Goal: Task Accomplishment & Management: Use online tool/utility

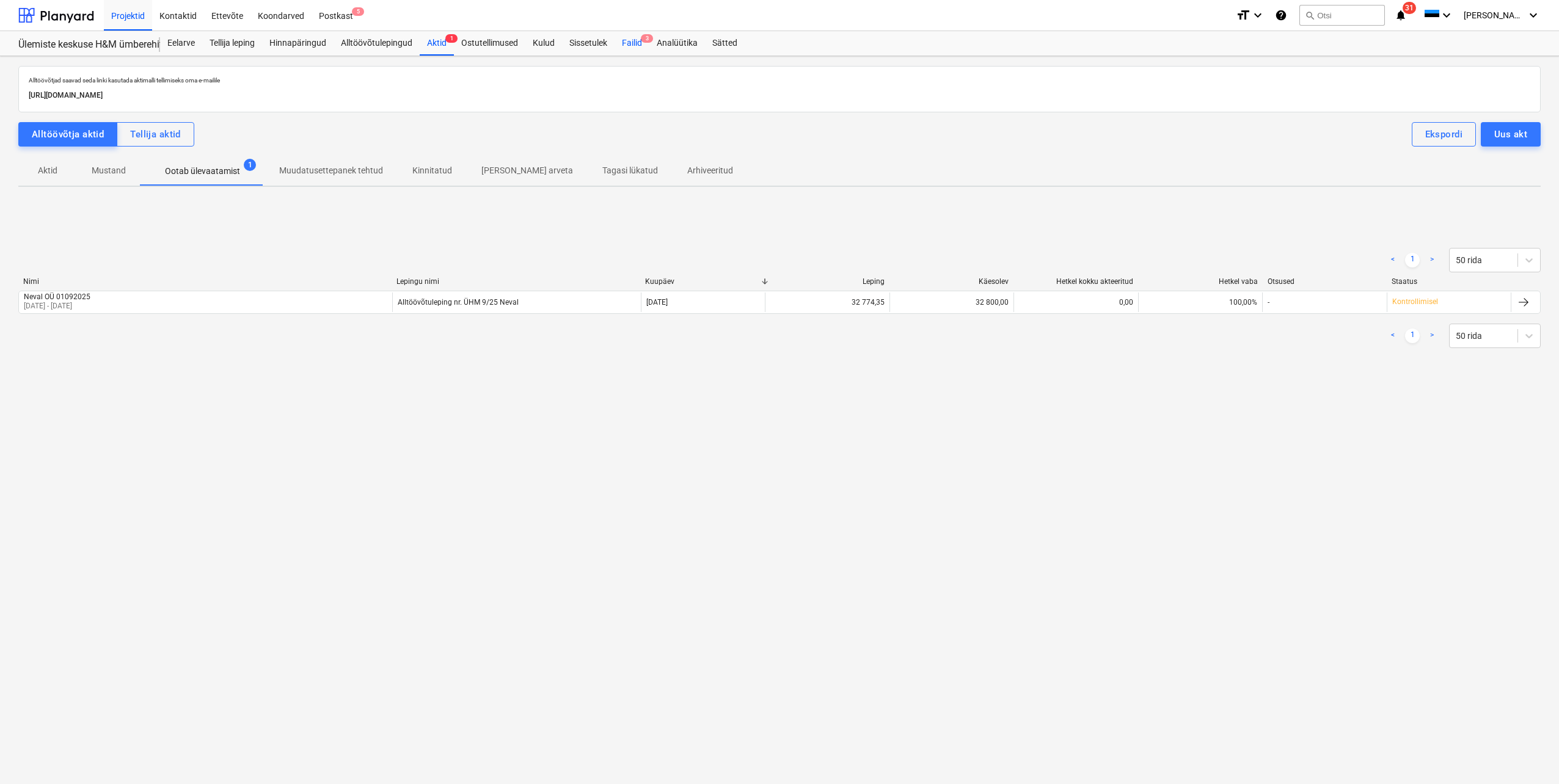
click at [636, 39] on div "Failid 3" at bounding box center [632, 43] width 35 height 24
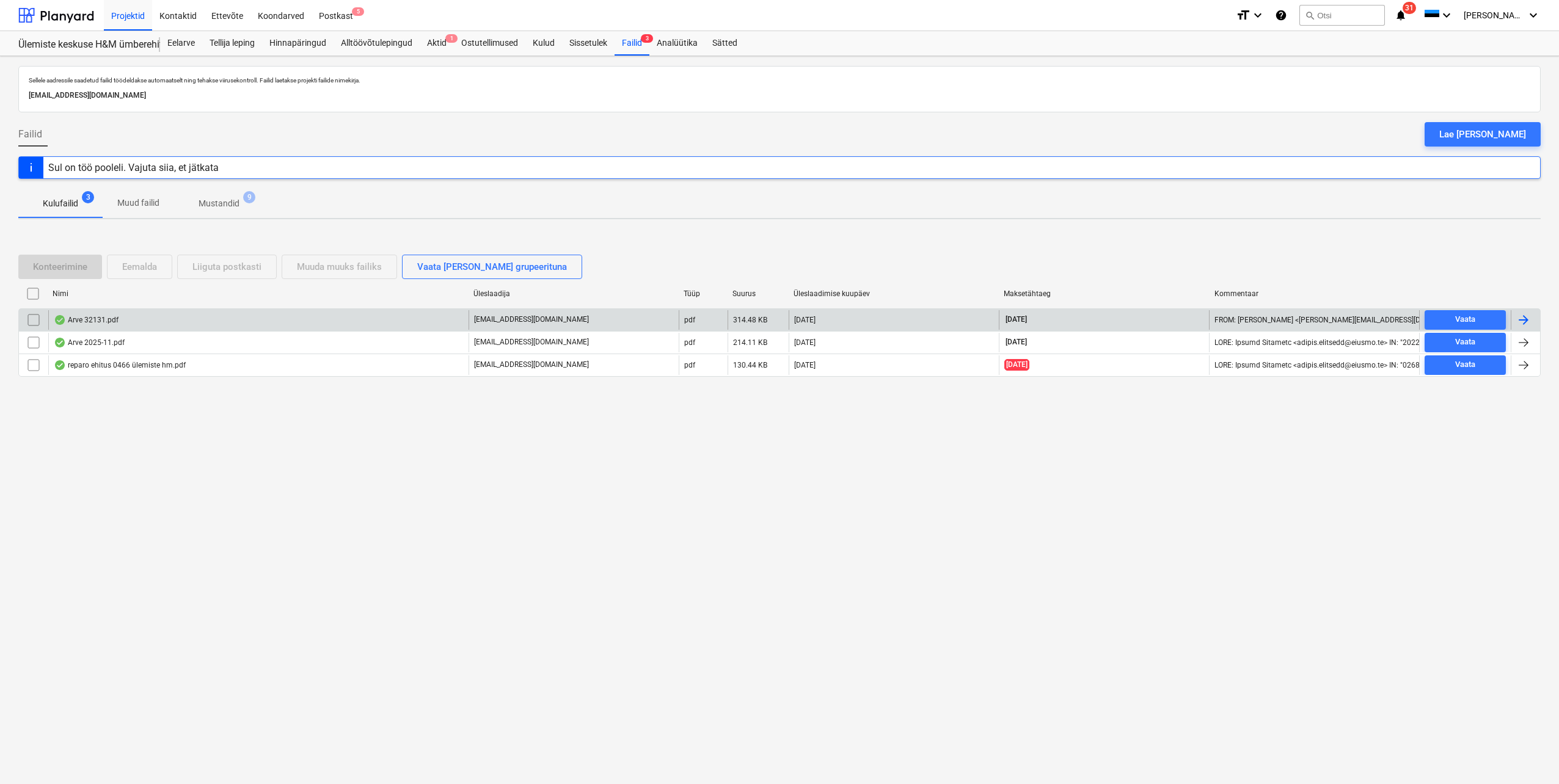
click at [1522, 320] on div at bounding box center [1524, 320] width 15 height 15
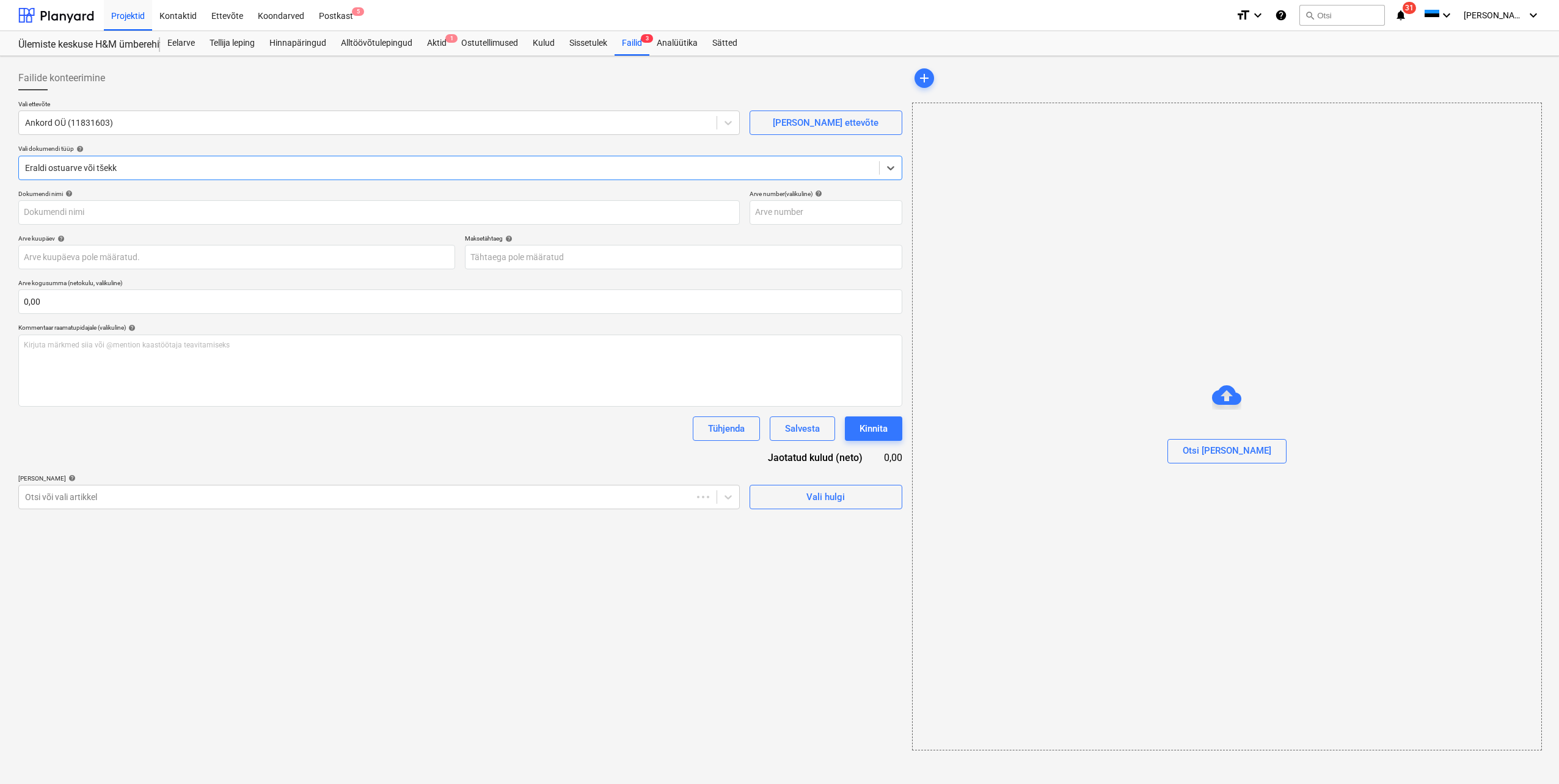
type input "32131"
type input "[DATE]"
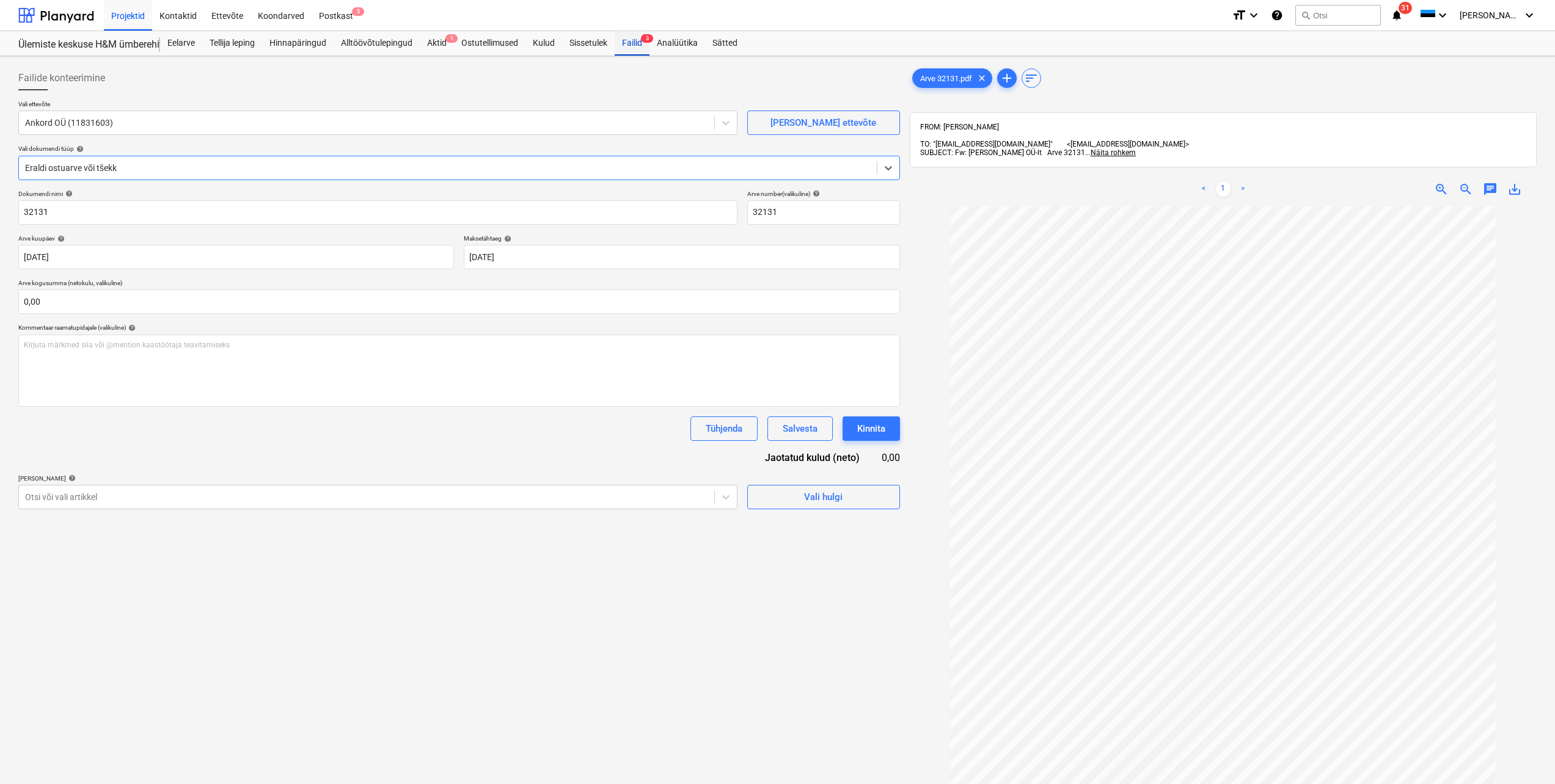
click at [634, 41] on div "Failid 3" at bounding box center [632, 43] width 35 height 24
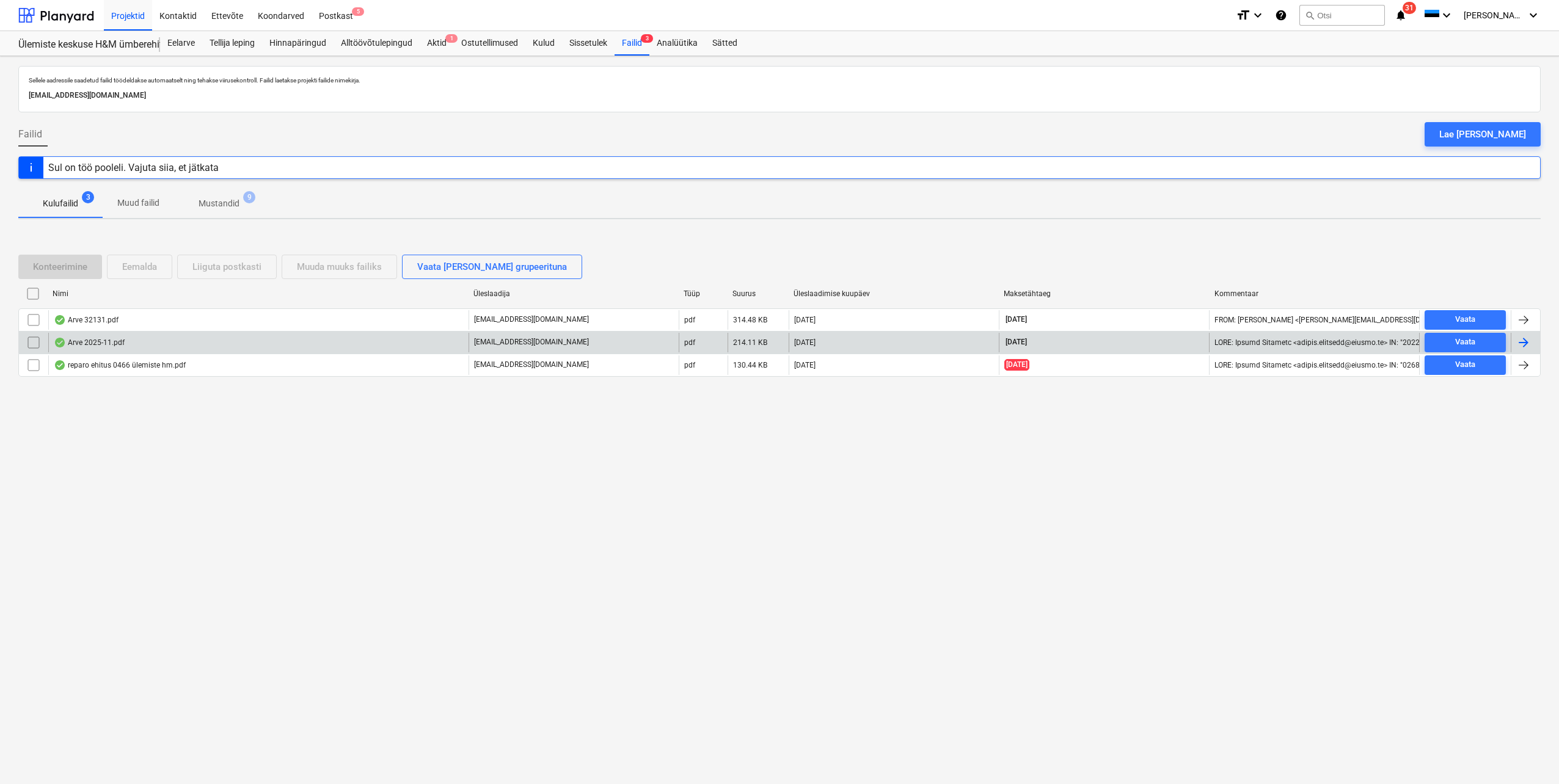
click at [1524, 339] on div at bounding box center [1524, 343] width 15 height 15
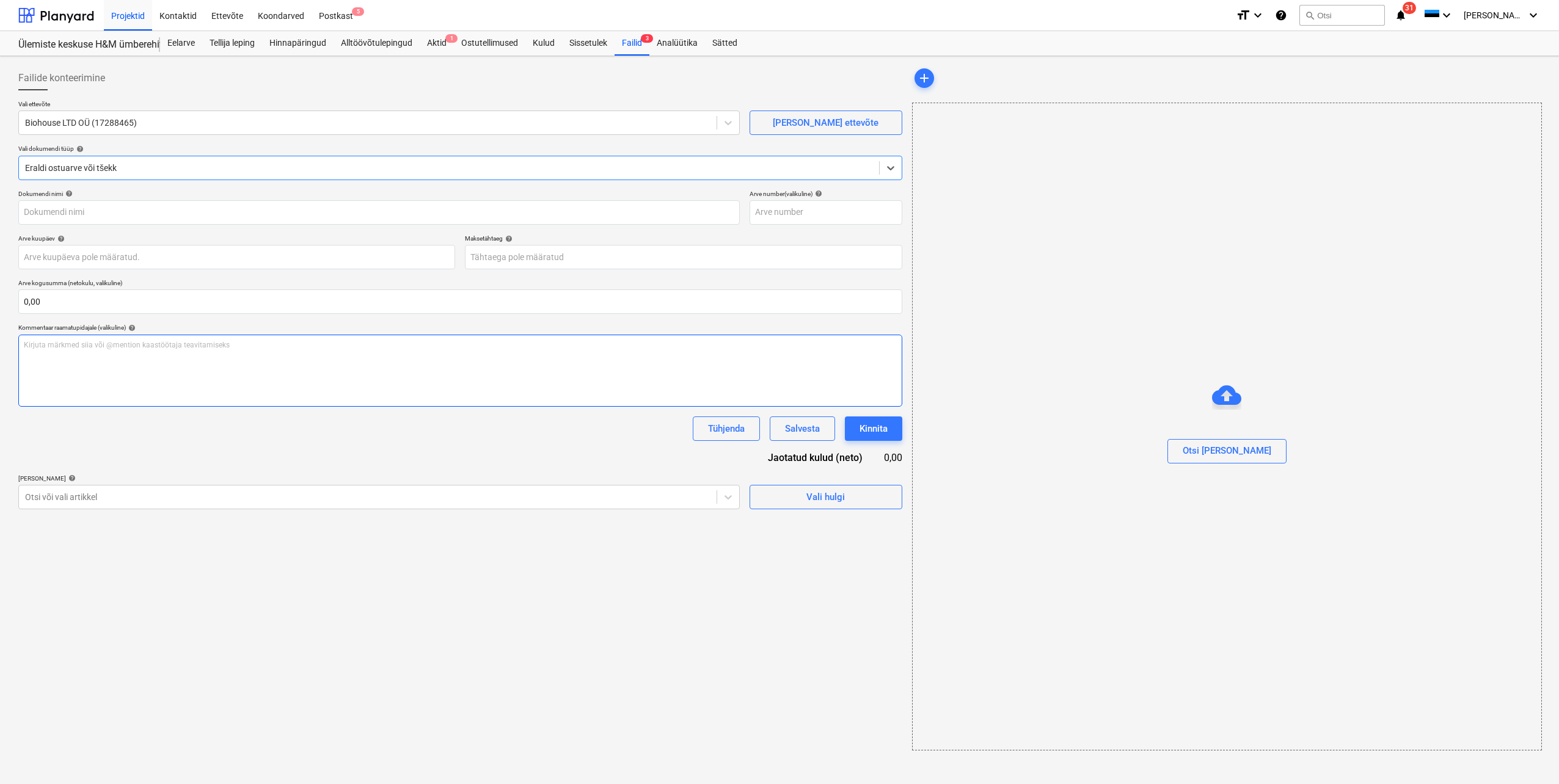
type input "2025-11"
type input "[DATE]"
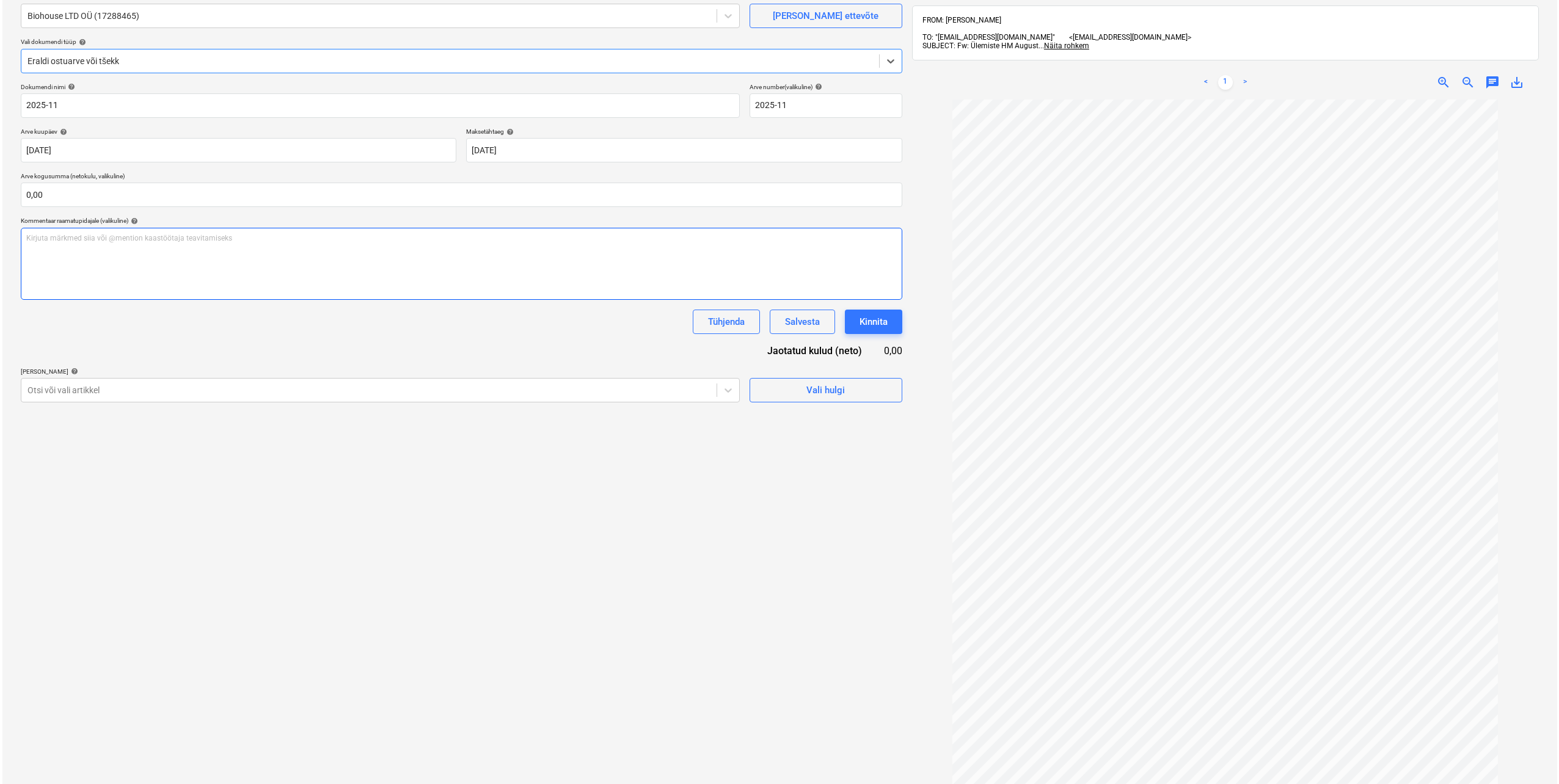
scroll to position [122, 0]
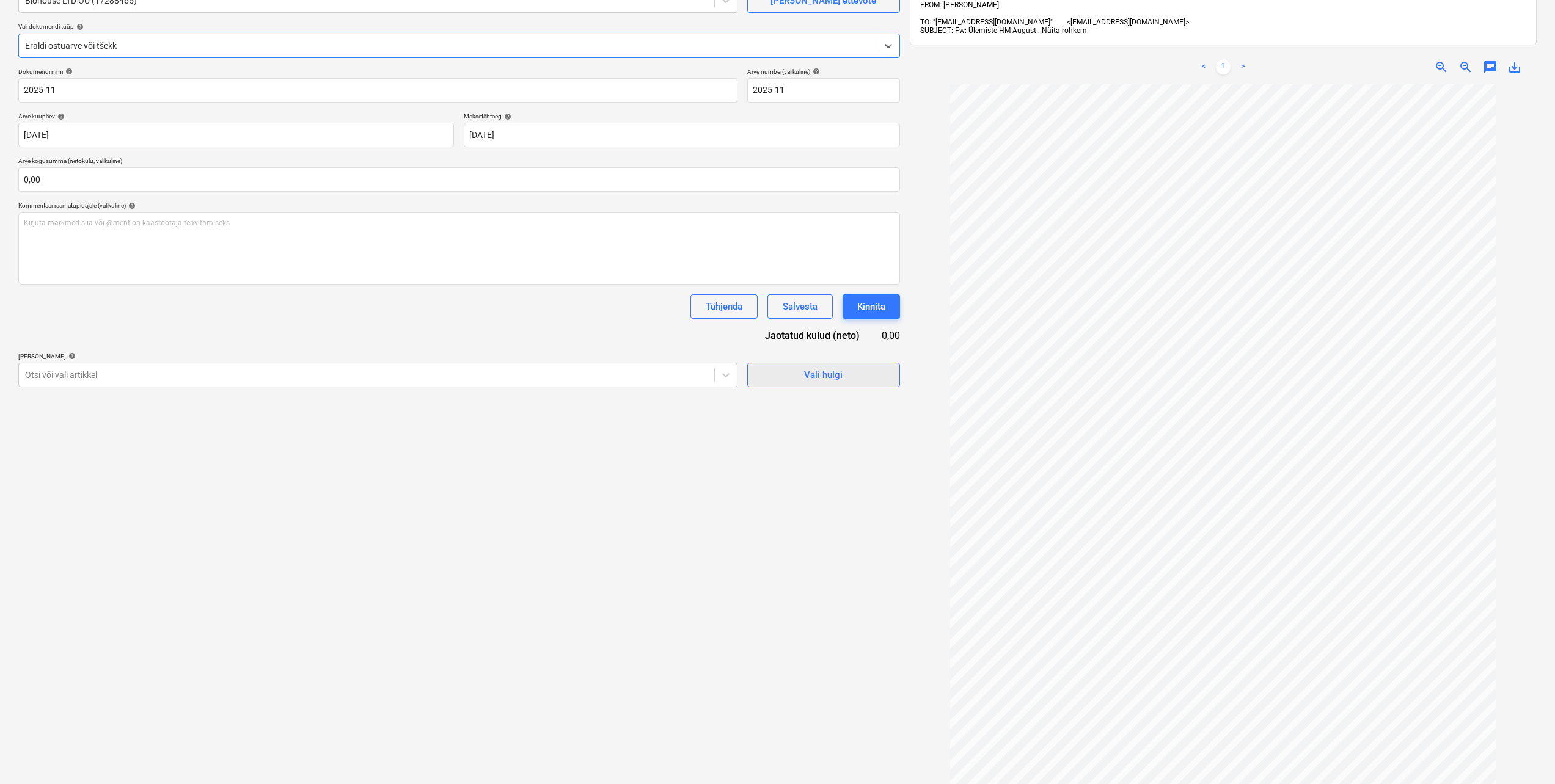
click at [822, 380] on div "Vali hulgi" at bounding box center [823, 375] width 39 height 16
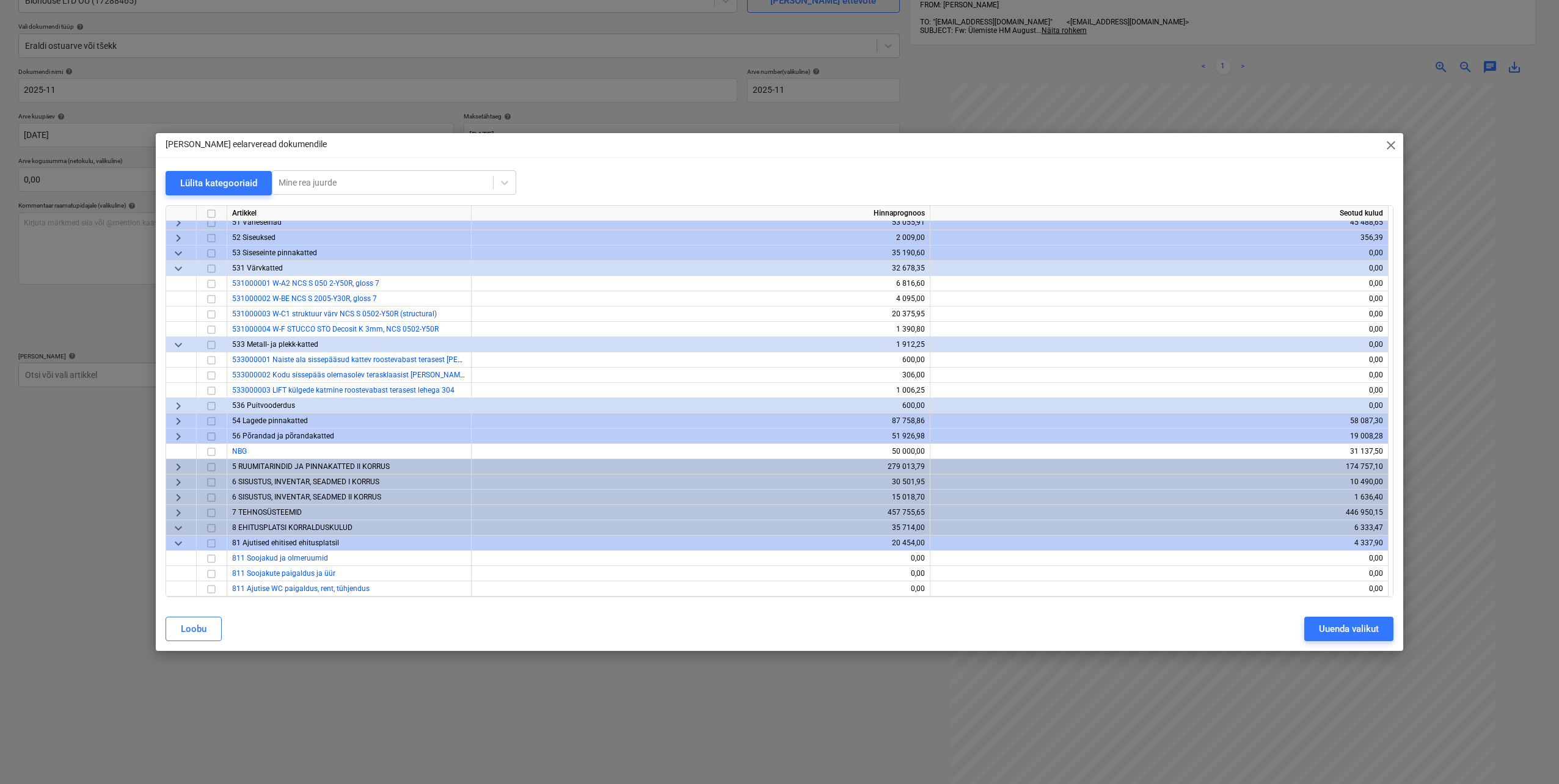
scroll to position [0, 0]
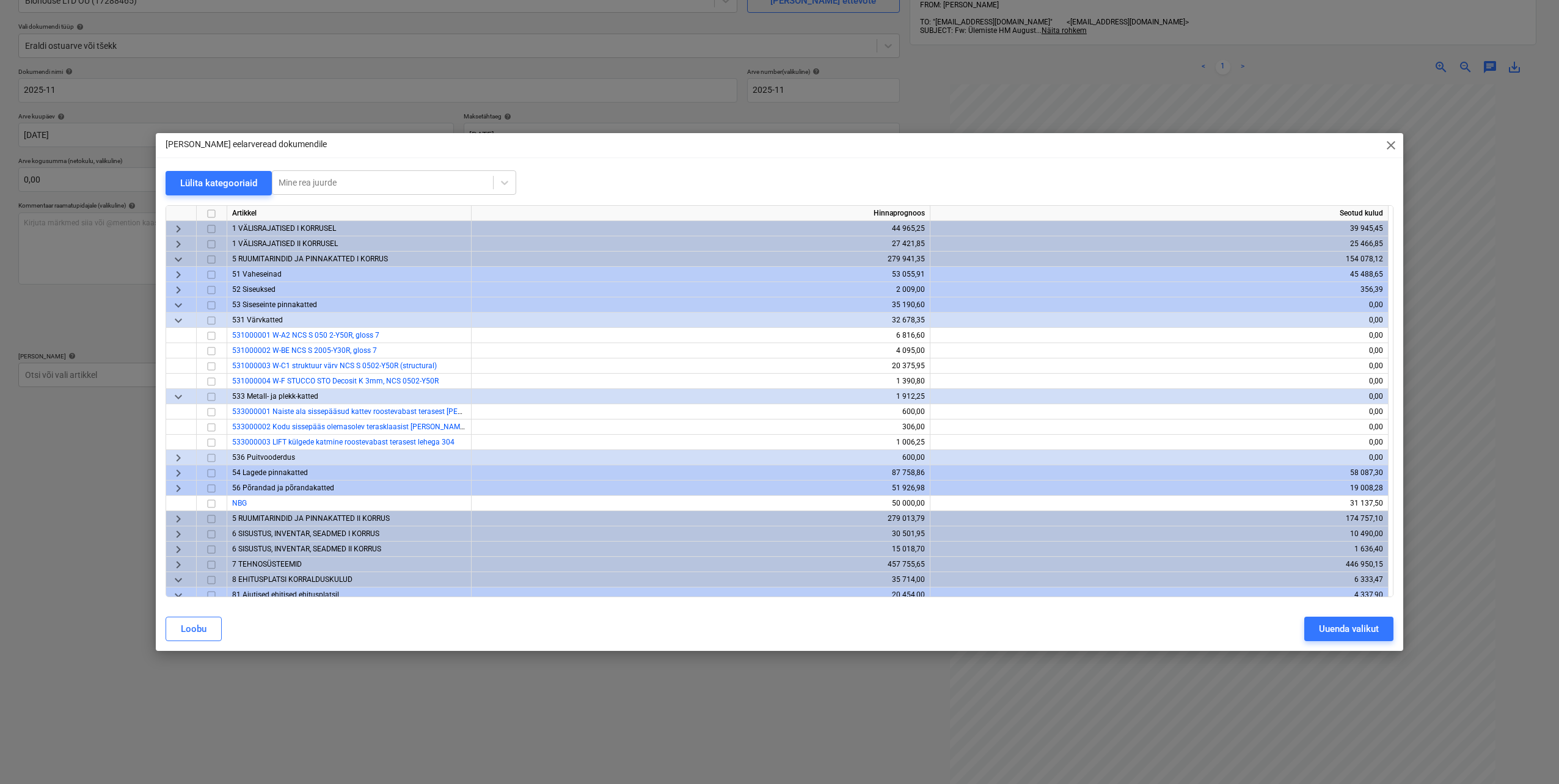
click at [175, 259] on span "keyboard_arrow_down" at bounding box center [178, 259] width 15 height 15
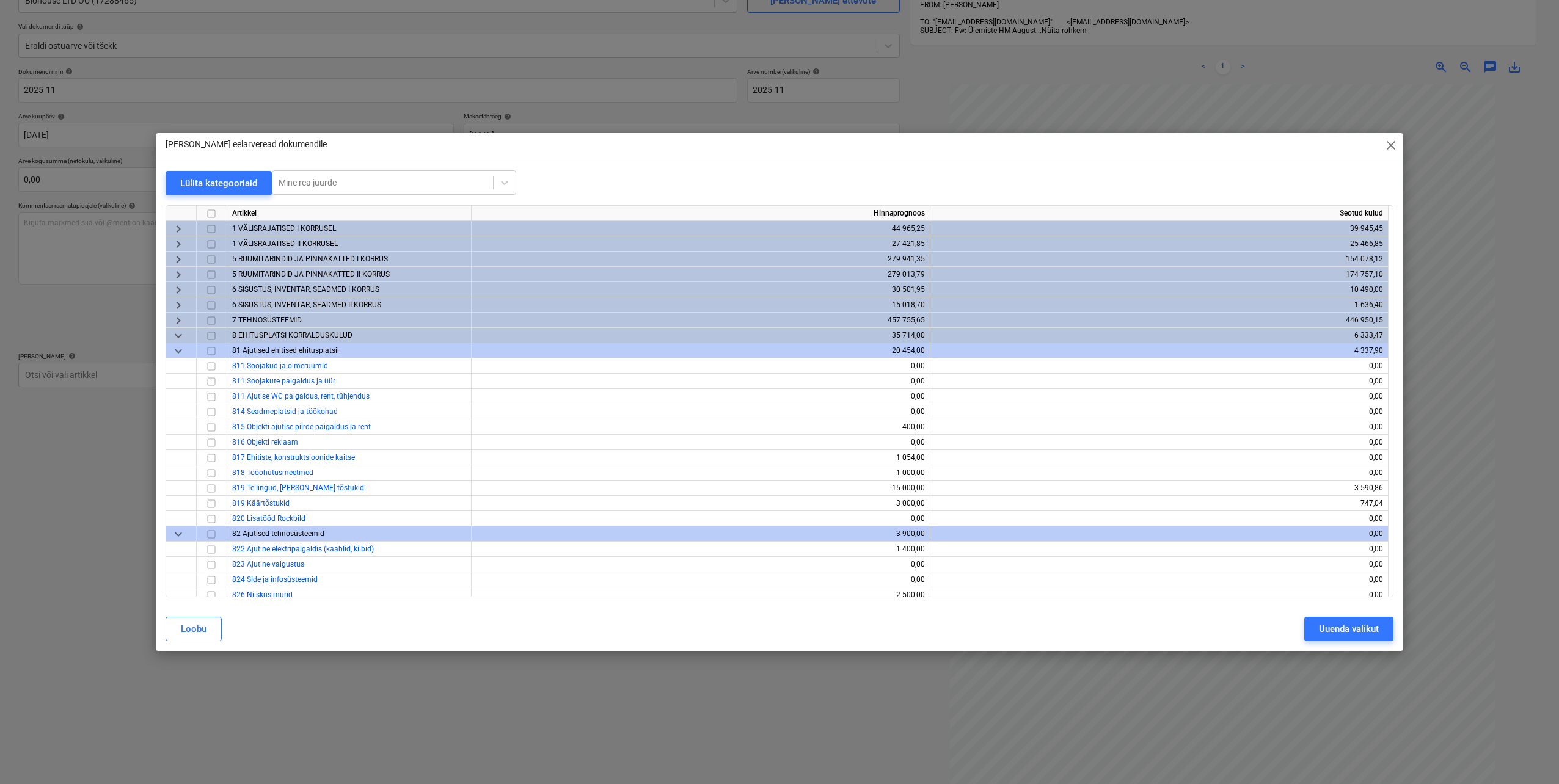
click at [175, 259] on span "keyboard_arrow_right" at bounding box center [178, 259] width 15 height 15
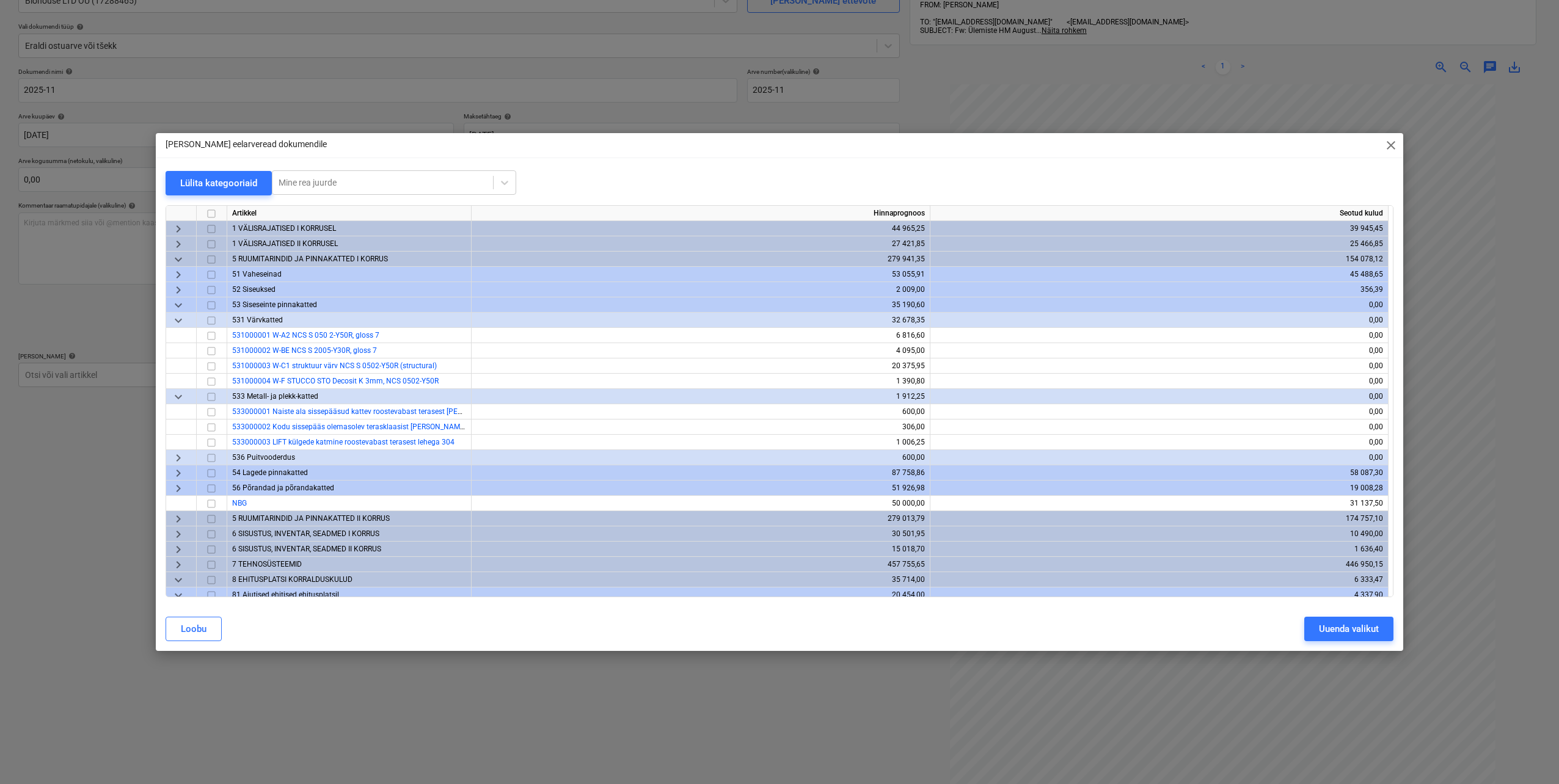
click at [175, 260] on span "keyboard_arrow_down" at bounding box center [178, 259] width 15 height 15
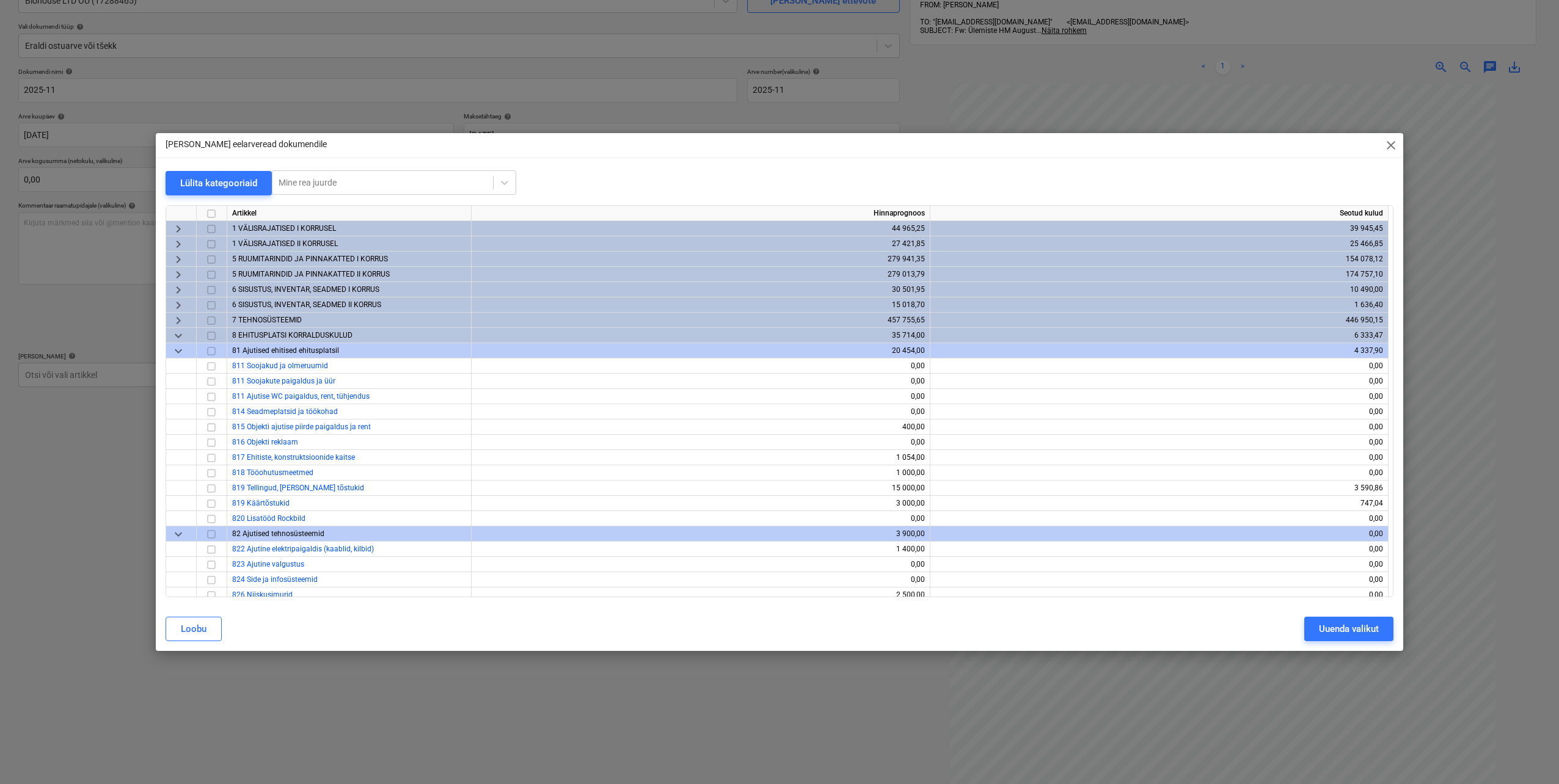
click at [181, 306] on span "keyboard_arrow_right" at bounding box center [178, 306] width 15 height 15
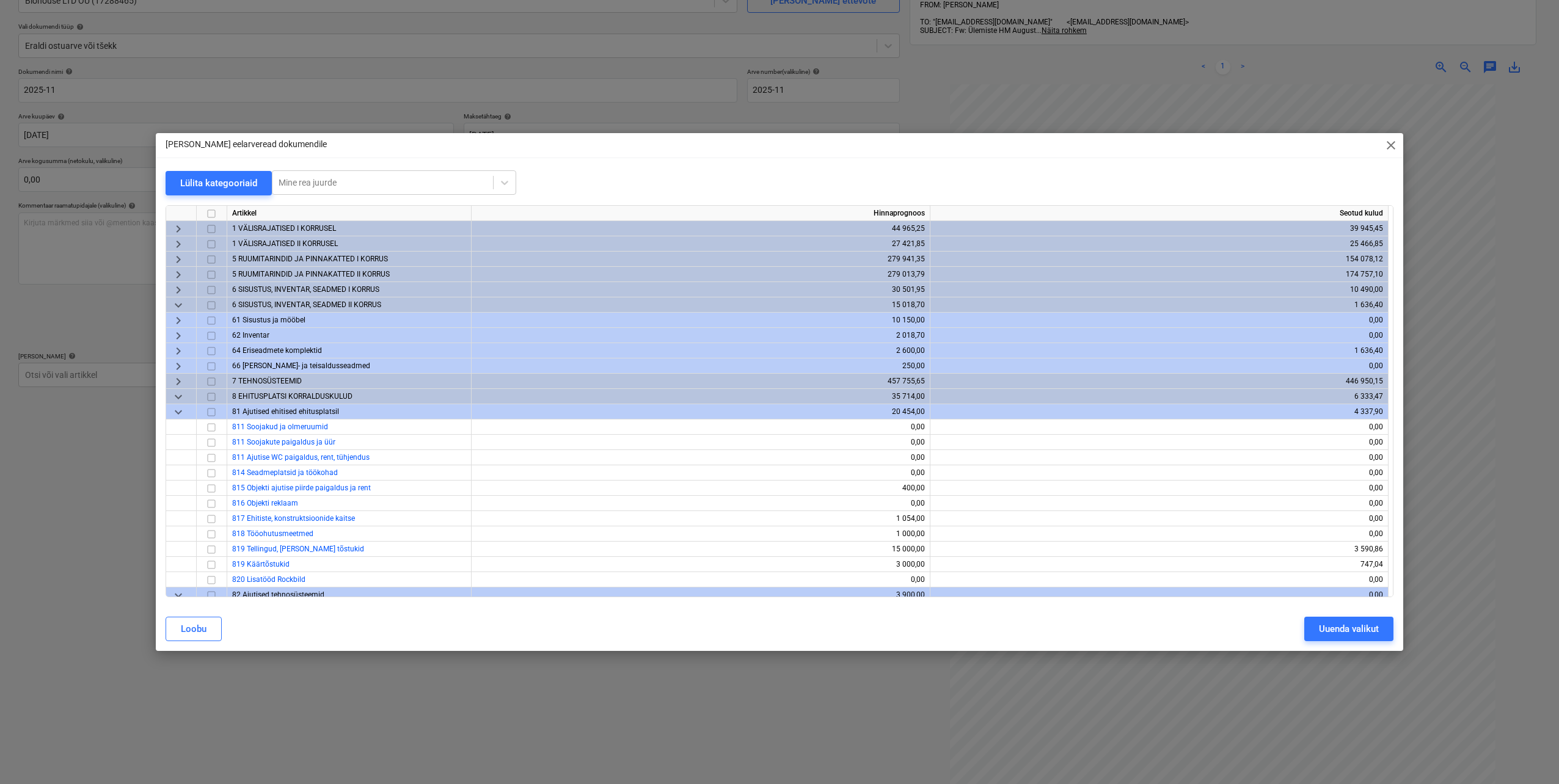
click at [181, 306] on span "keyboard_arrow_down" at bounding box center [178, 306] width 15 height 15
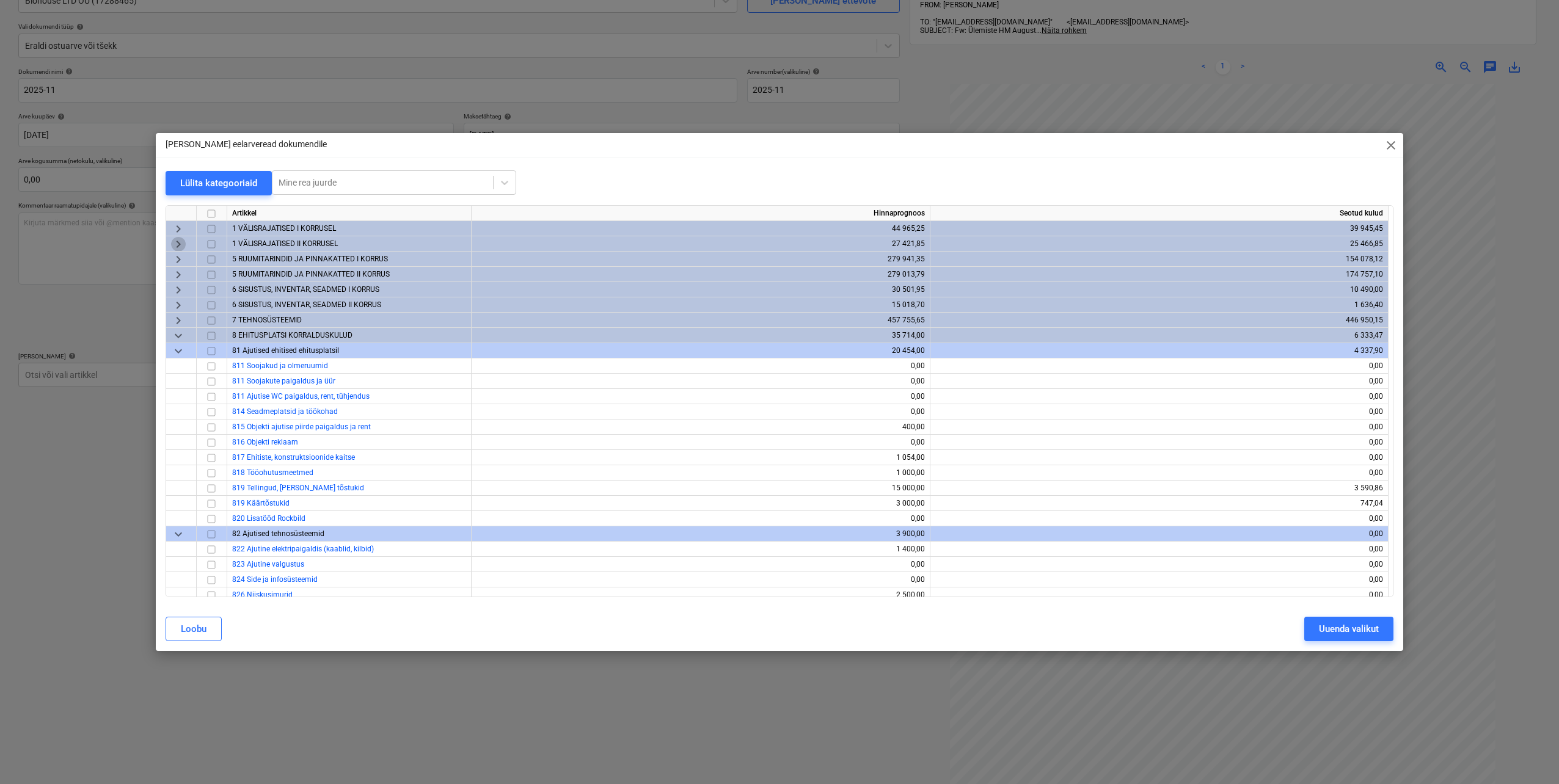
click at [176, 244] on span "keyboard_arrow_right" at bounding box center [178, 245] width 15 height 15
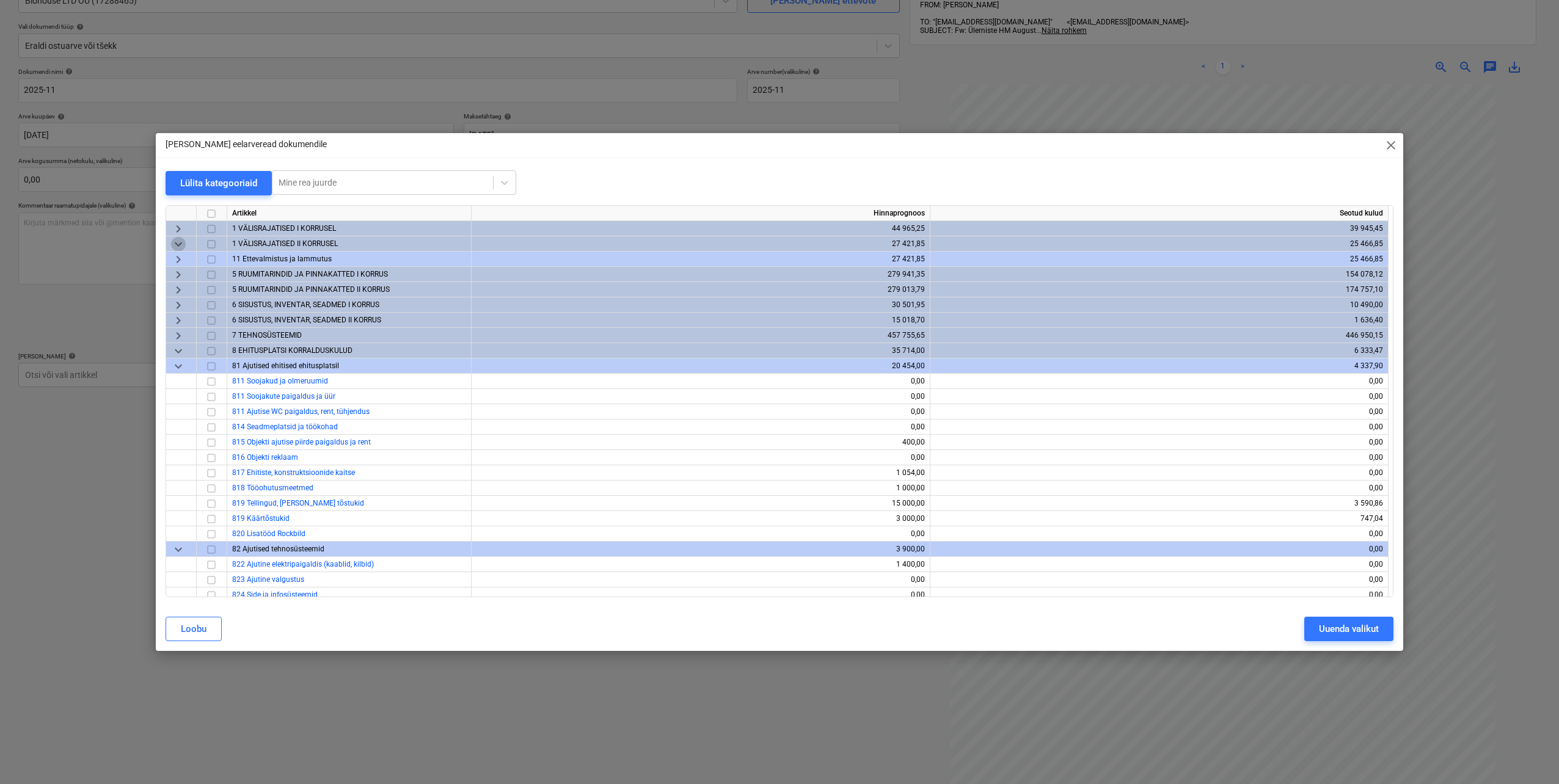
click at [175, 247] on span "keyboard_arrow_down" at bounding box center [178, 245] width 15 height 15
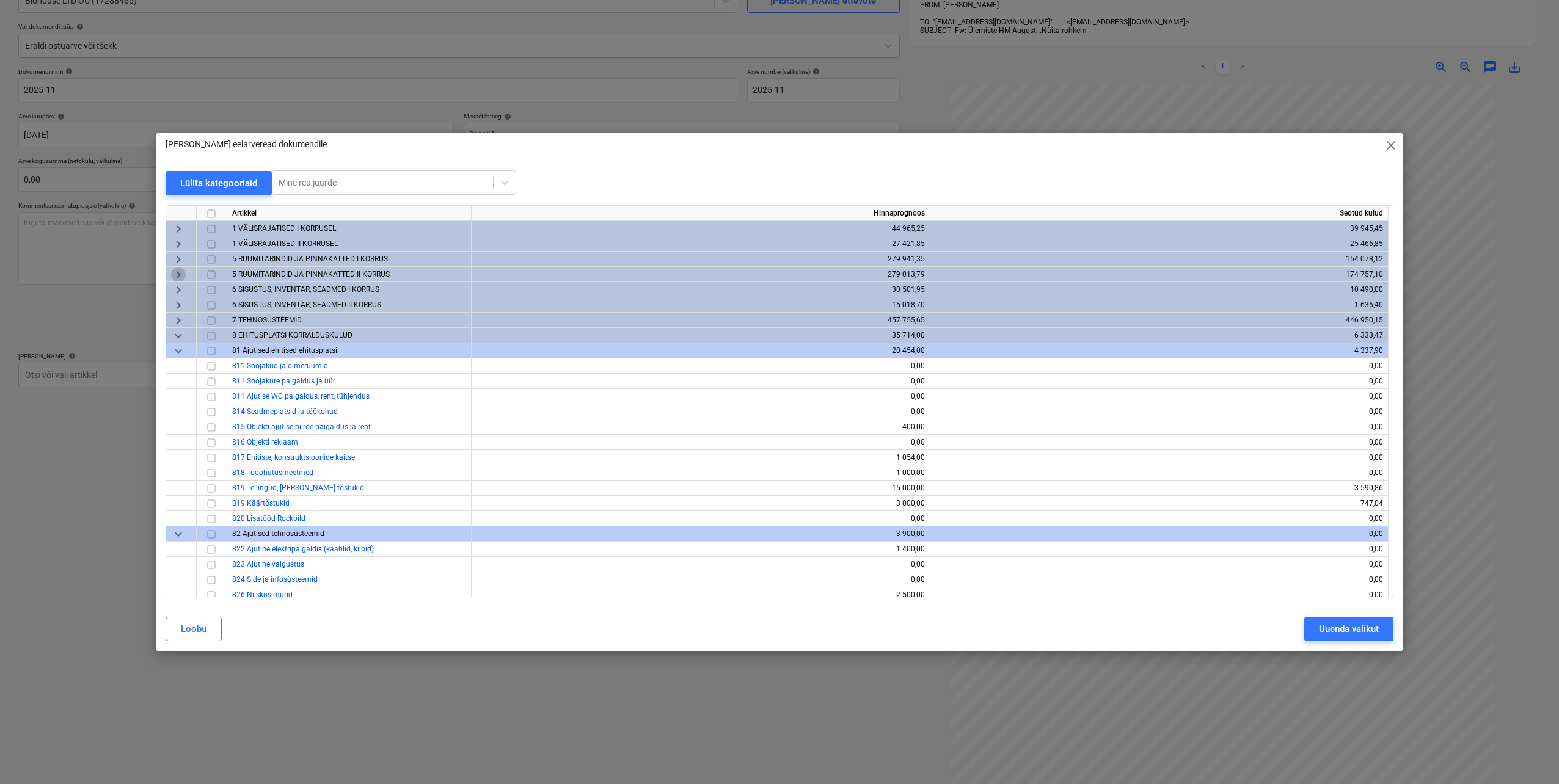
click at [178, 271] on span "keyboard_arrow_right" at bounding box center [178, 275] width 15 height 15
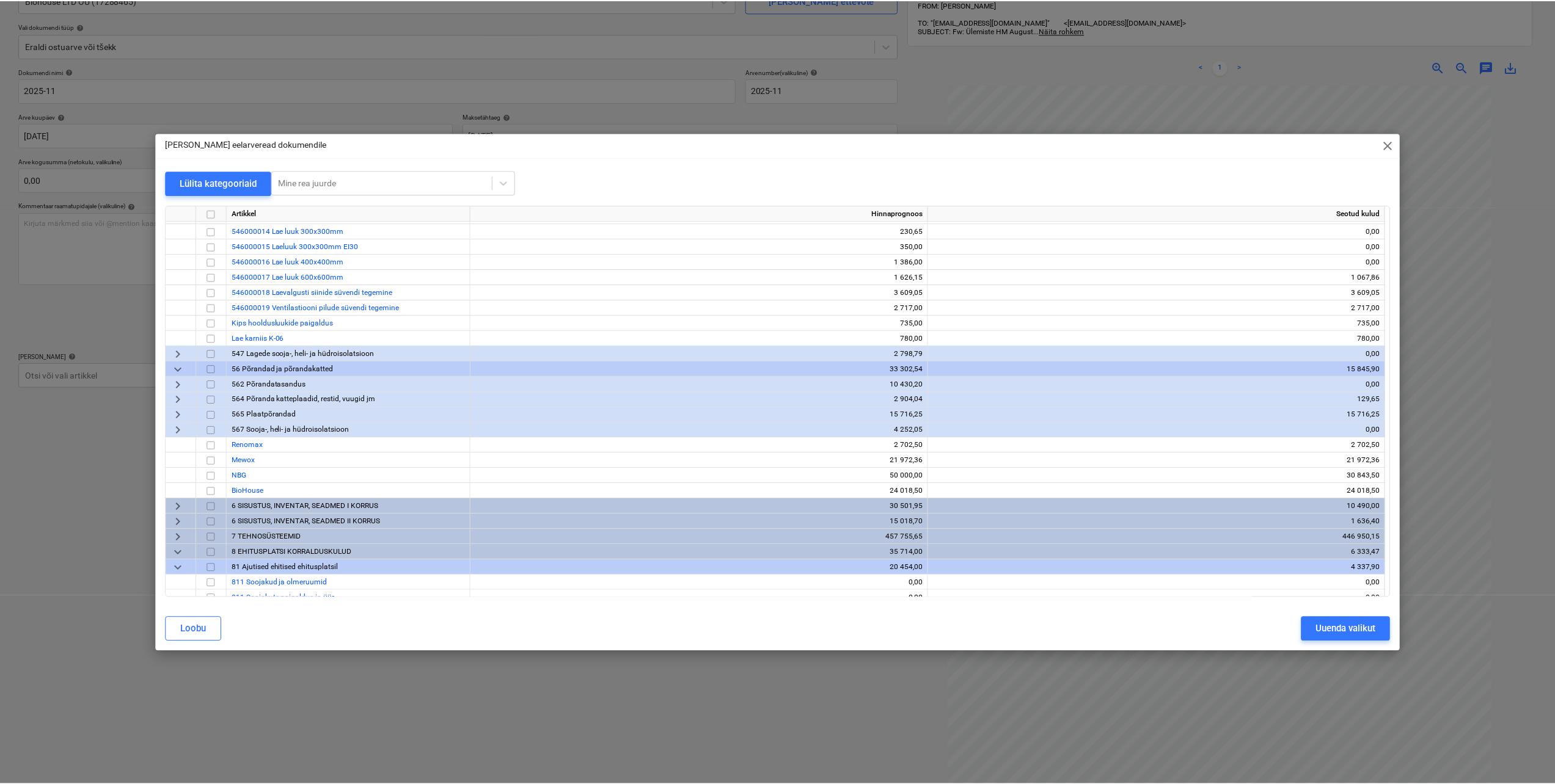
scroll to position [367, 0]
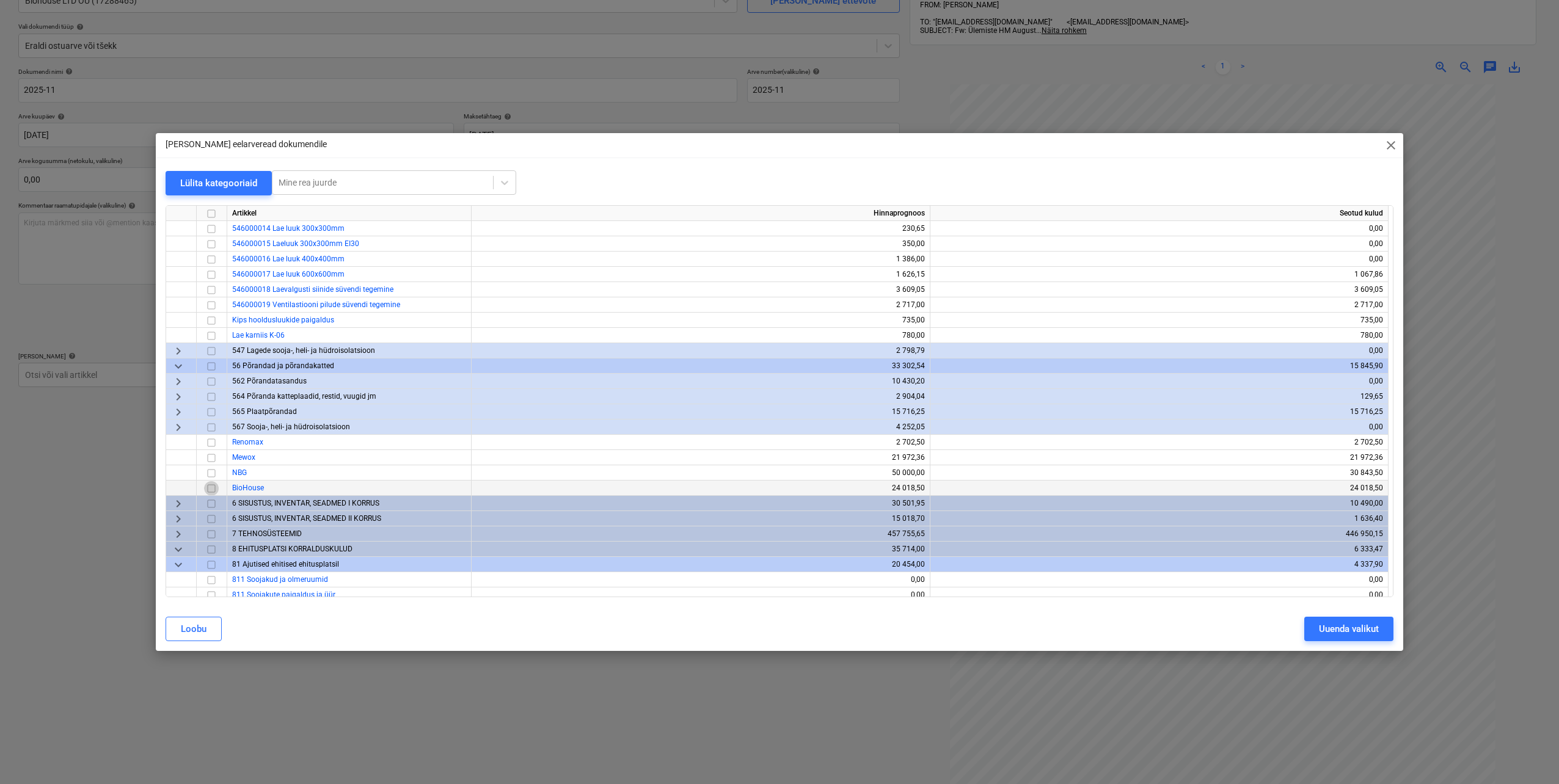
click at [212, 488] on input "checkbox" at bounding box center [211, 488] width 15 height 15
click at [1321, 633] on div "Uuenda valikut" at bounding box center [1348, 629] width 60 height 16
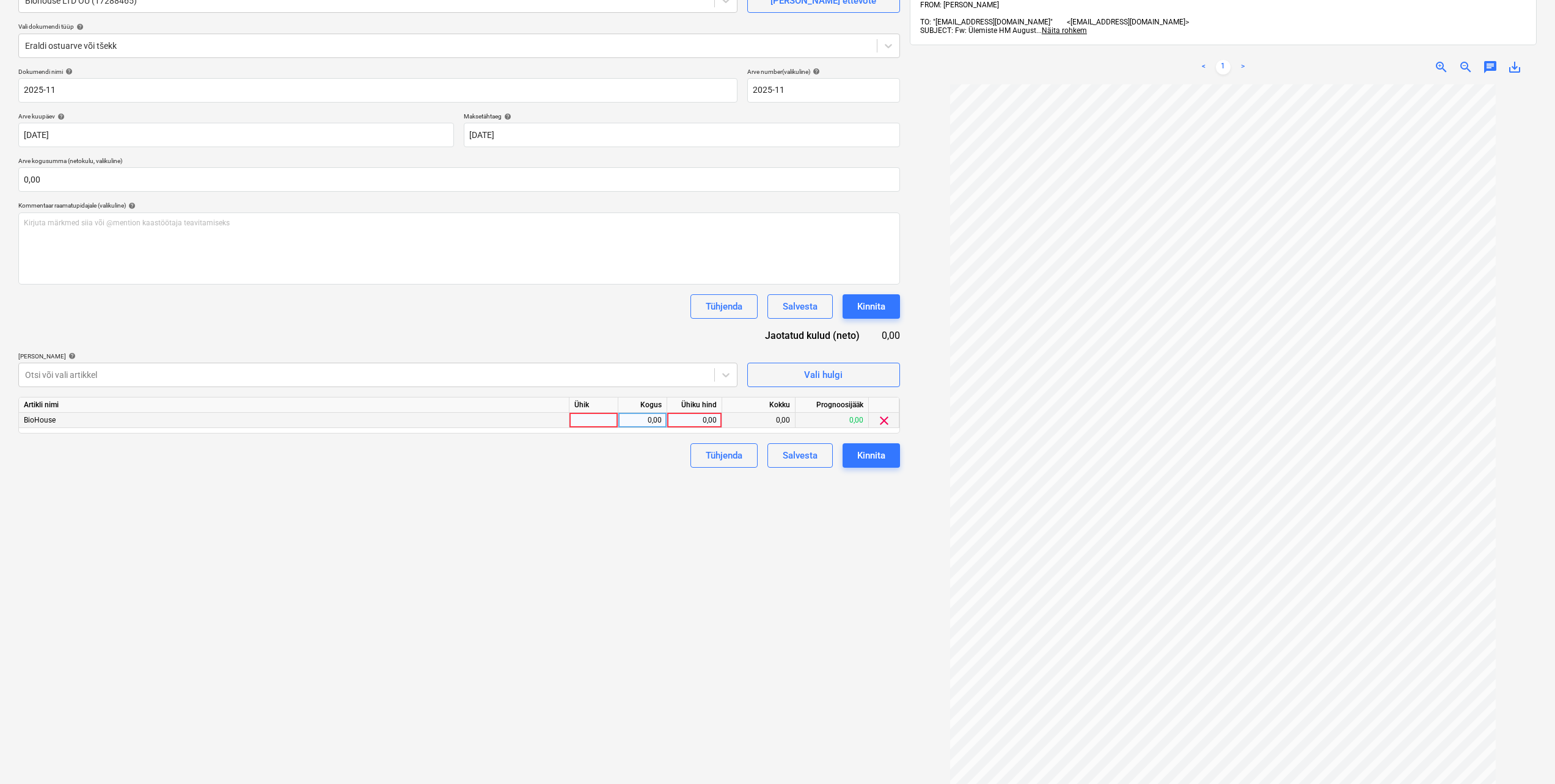
click at [583, 419] on div at bounding box center [593, 420] width 49 height 16
type input "tk"
click at [647, 417] on div "0,00" at bounding box center [643, 420] width 39 height 16
type input "1"
click at [690, 423] on div "0,00" at bounding box center [695, 420] width 44 height 16
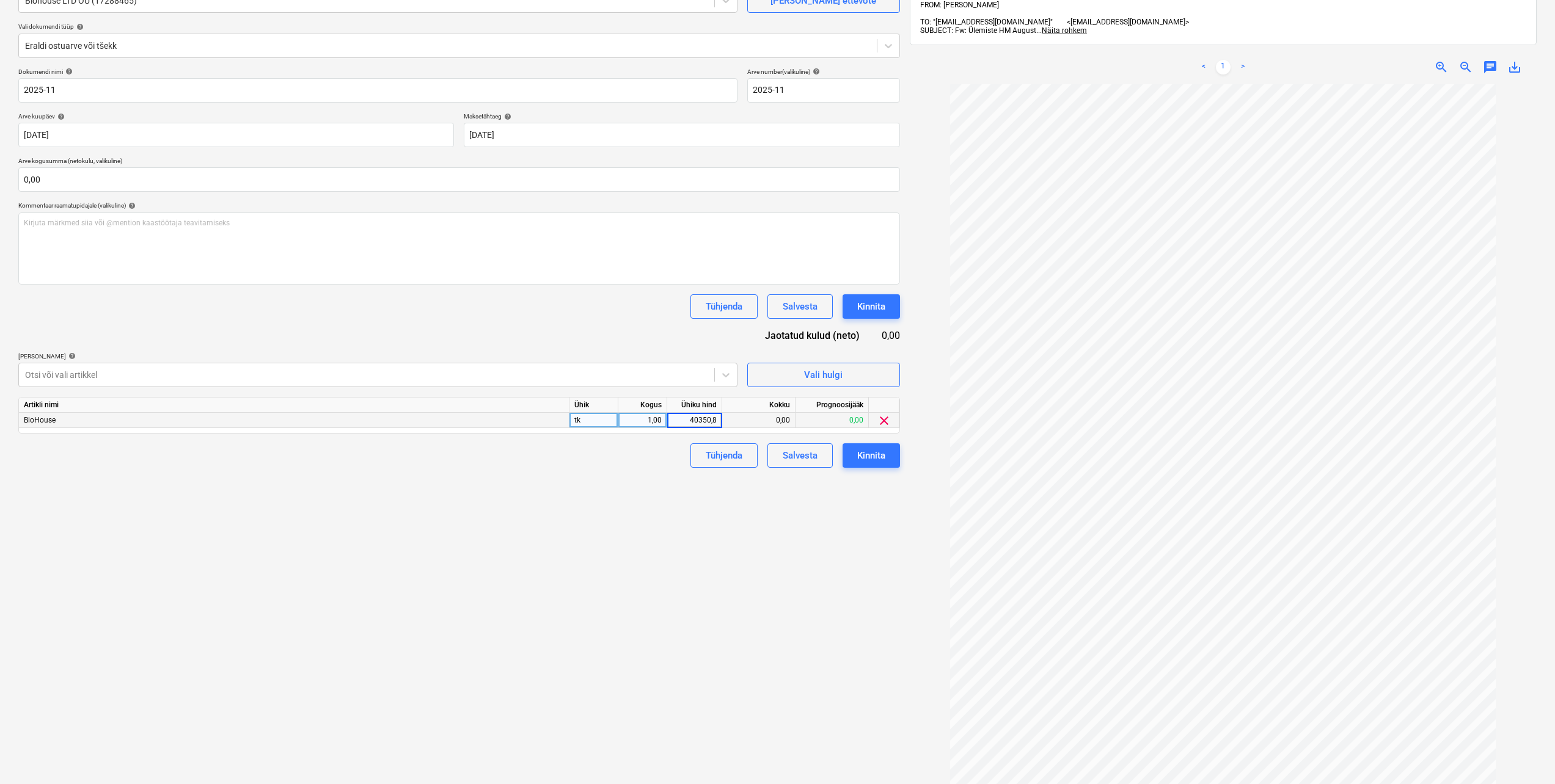
type input "40350,84"
click at [655, 464] on div "Tühjenda Salvesta Kinnita" at bounding box center [459, 455] width 881 height 24
click at [83, 182] on input "text" at bounding box center [459, 179] width 881 height 24
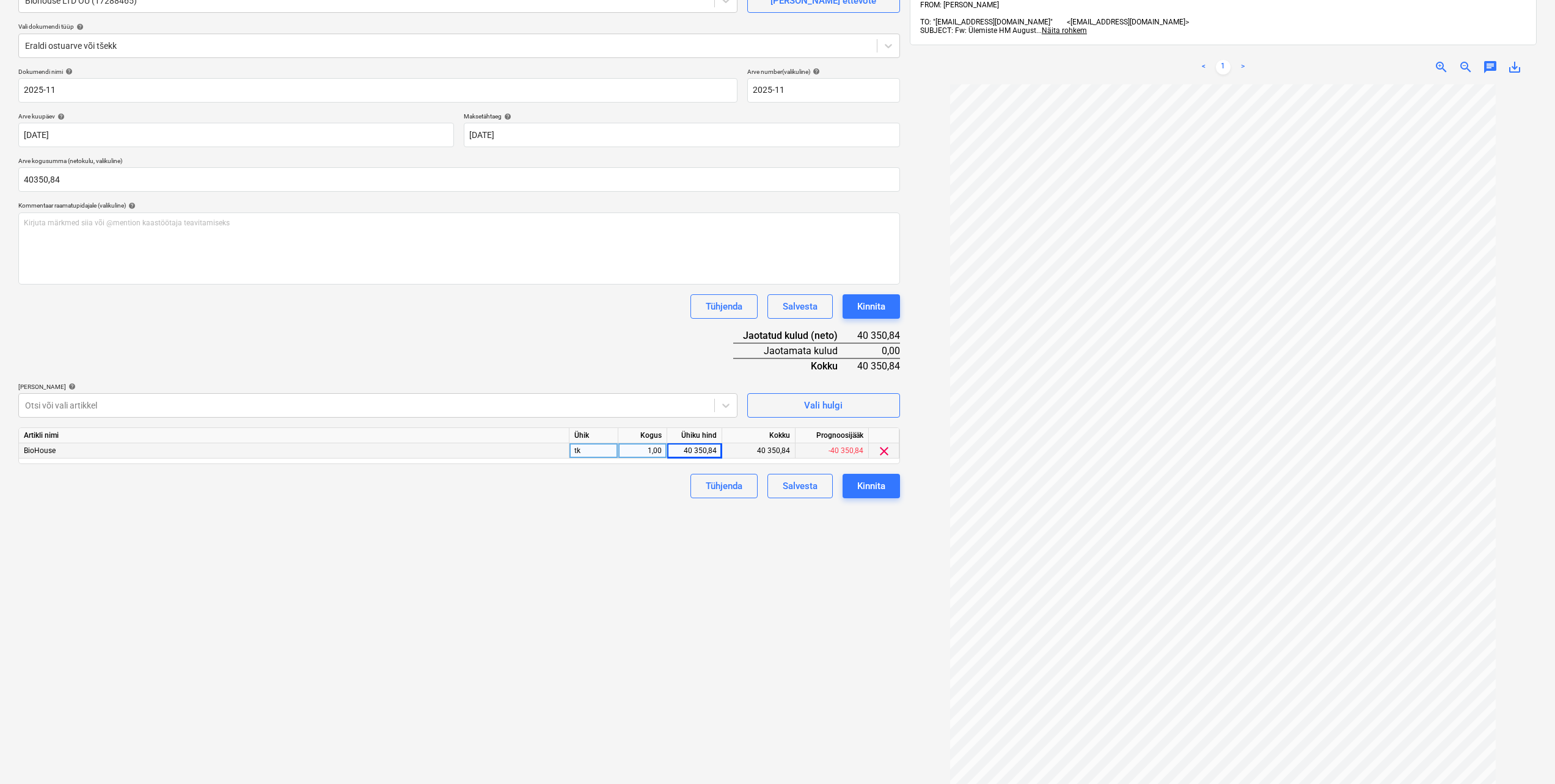
type input "40 350,84"
click at [455, 585] on div "Failide konteerimine Vali ettevõte Biohouse LTD OÜ (17288465) [PERSON_NAME] ett…" at bounding box center [459, 389] width 892 height 900
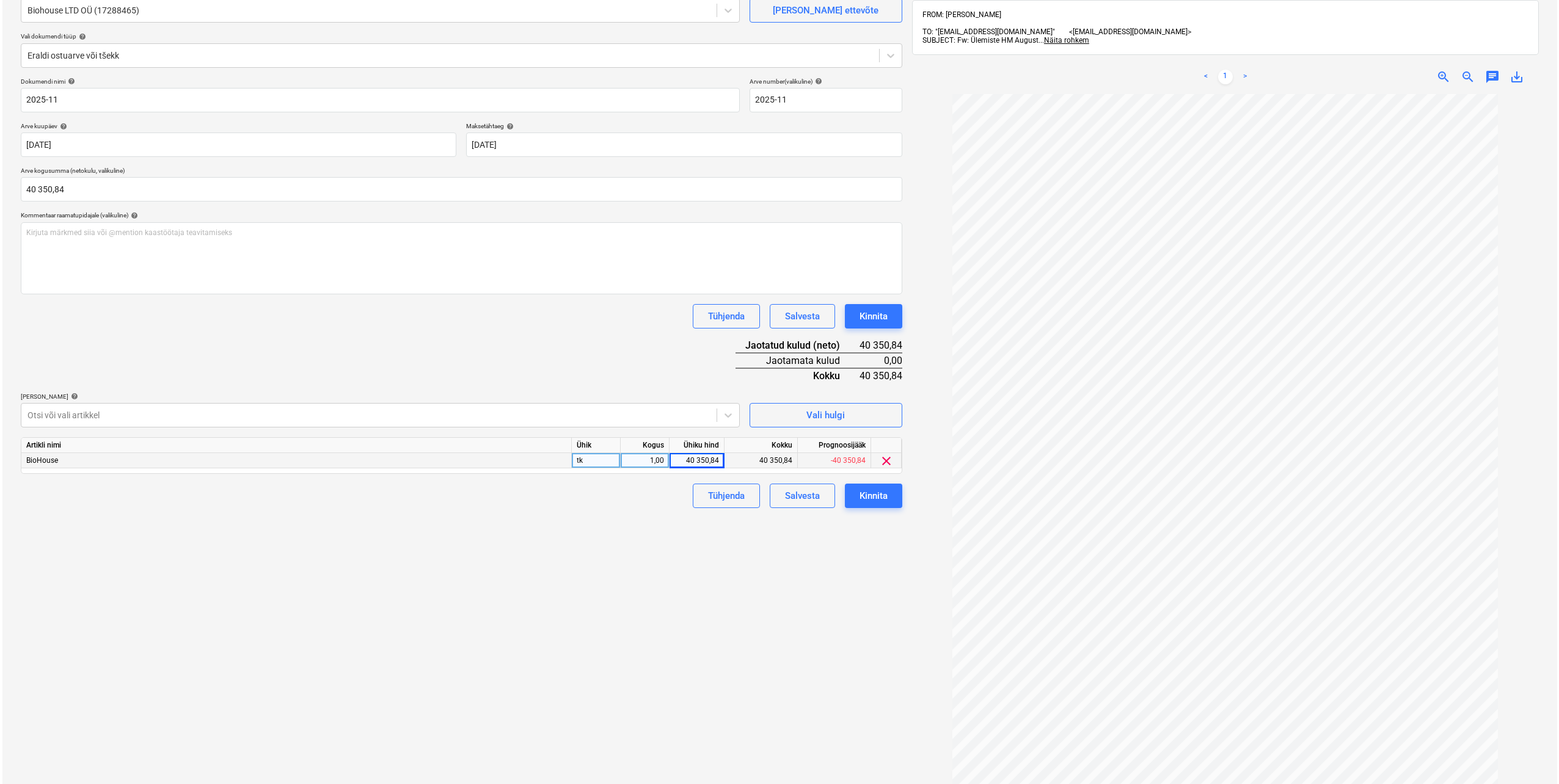
scroll to position [122, 0]
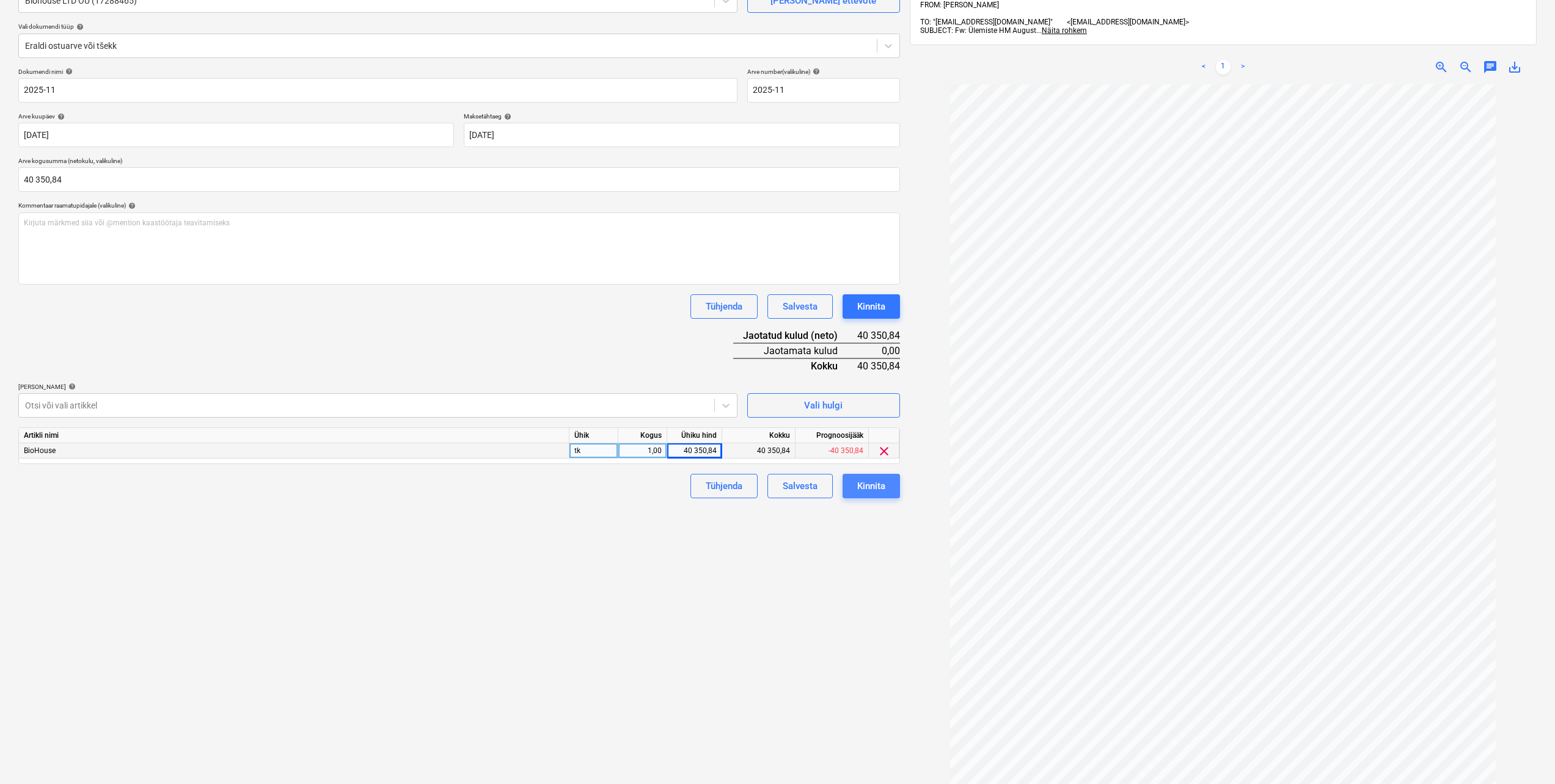
click at [860, 485] on div "Kinnita" at bounding box center [871, 486] width 28 height 16
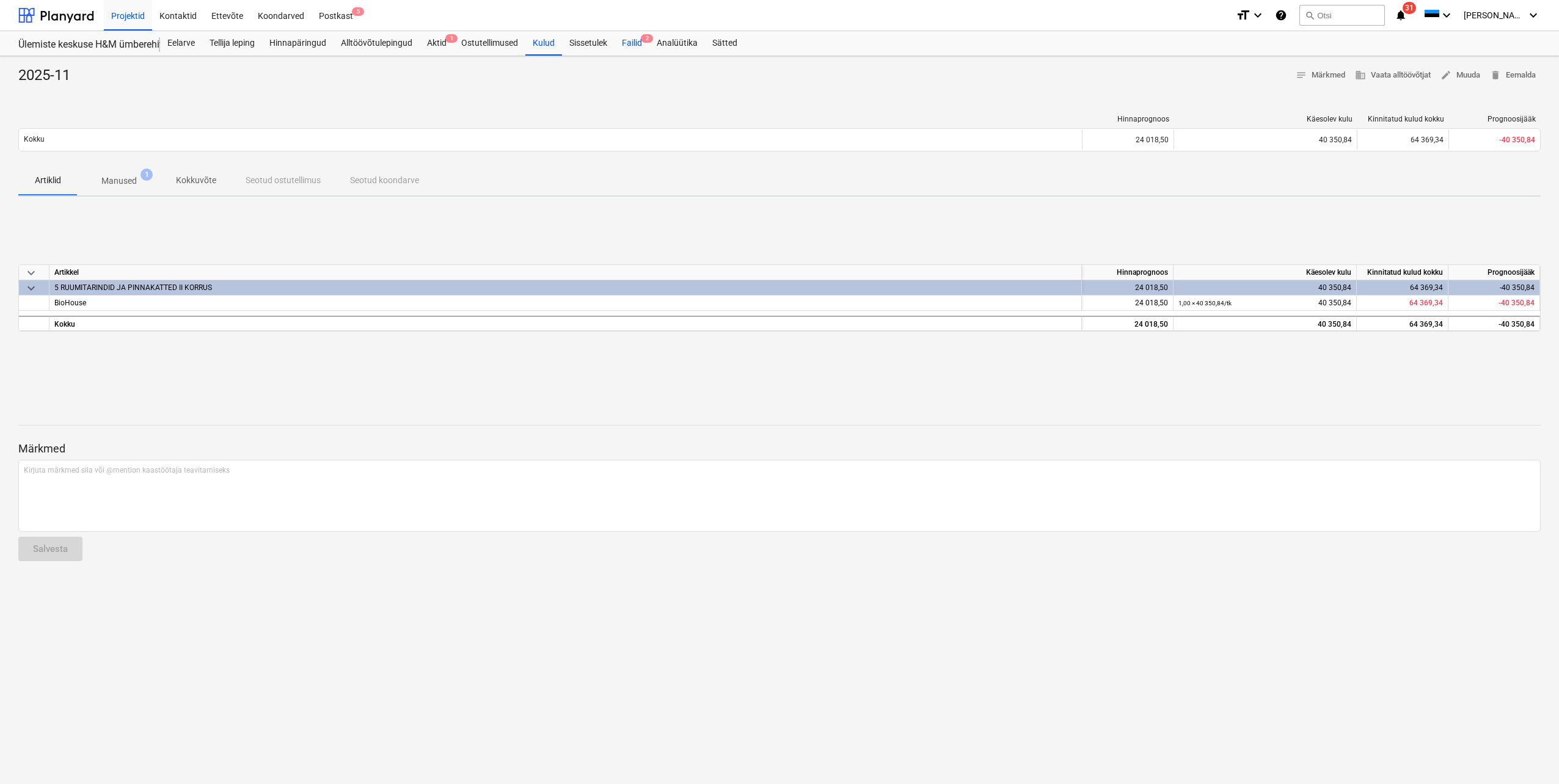
click at [634, 42] on div "Failid 2" at bounding box center [632, 43] width 35 height 24
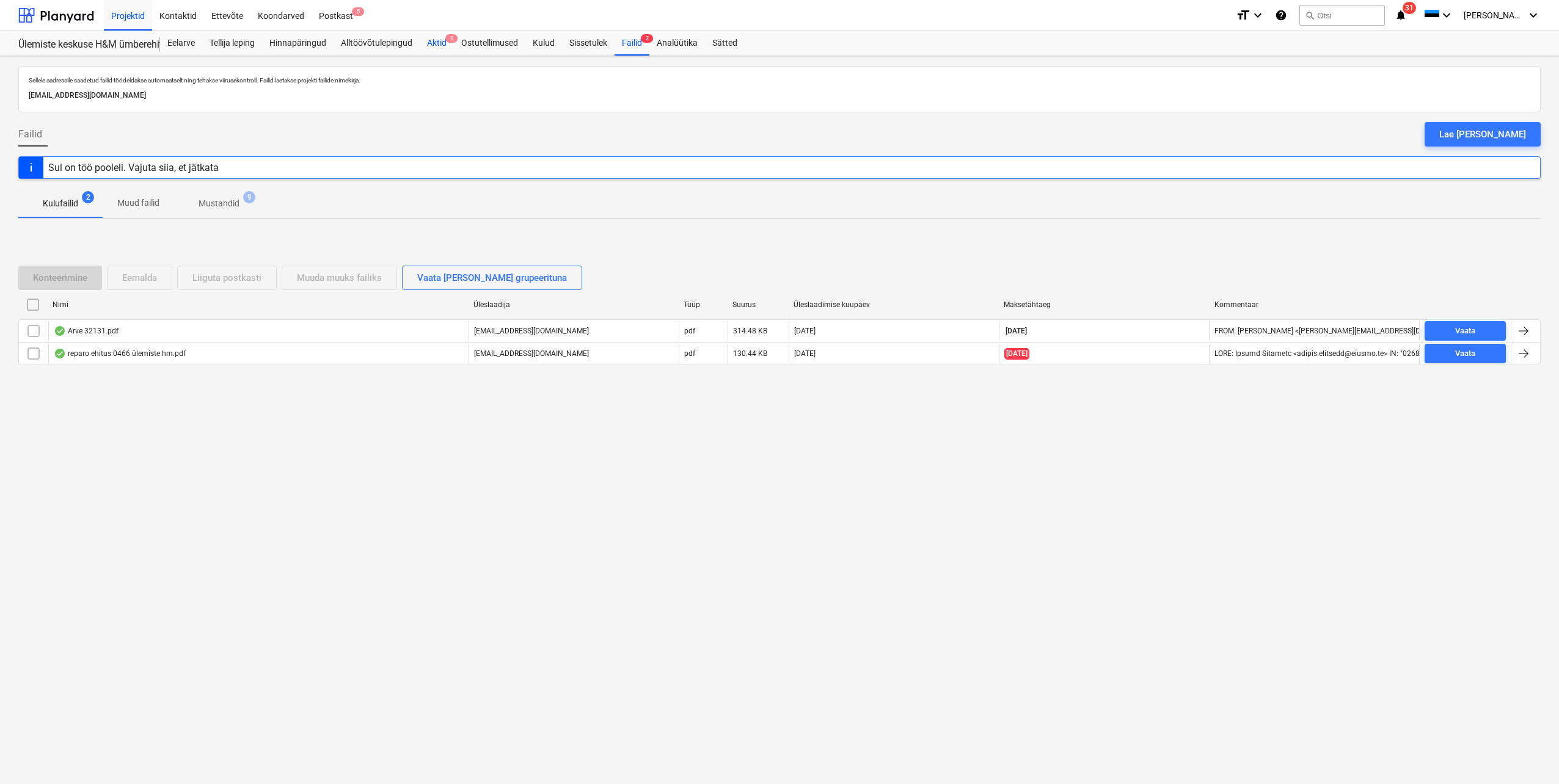
click at [438, 43] on div "Aktid 1" at bounding box center [436, 43] width 34 height 24
